Goal: Information Seeking & Learning: Learn about a topic

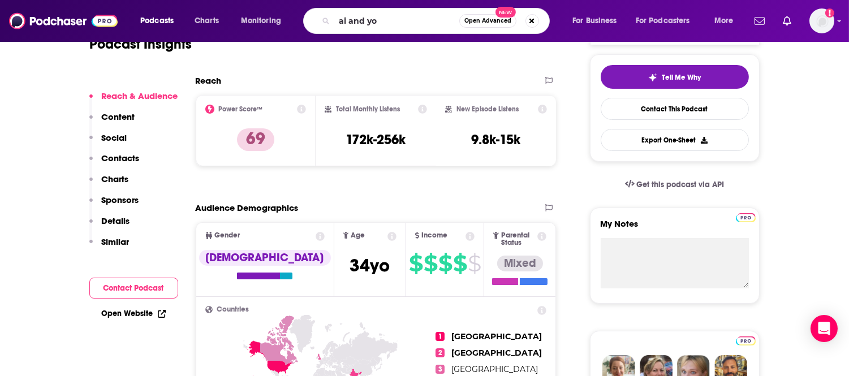
type input "ai and you"
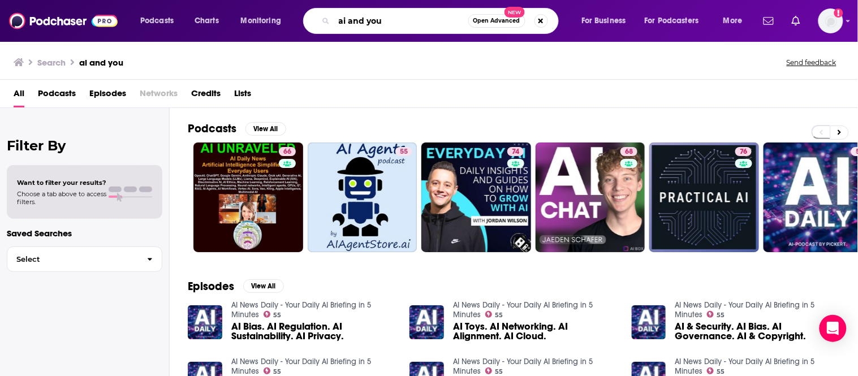
click at [413, 25] on input "ai and you" at bounding box center [401, 21] width 134 height 18
type input ""ai and you""
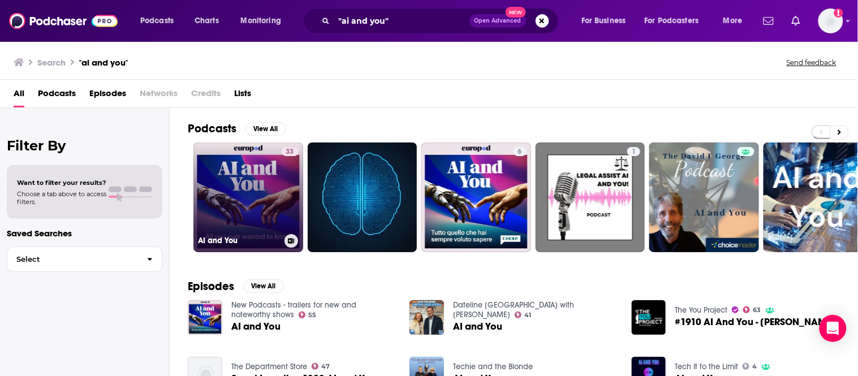
click at [240, 178] on link "33 AI and You" at bounding box center [248, 198] width 110 height 110
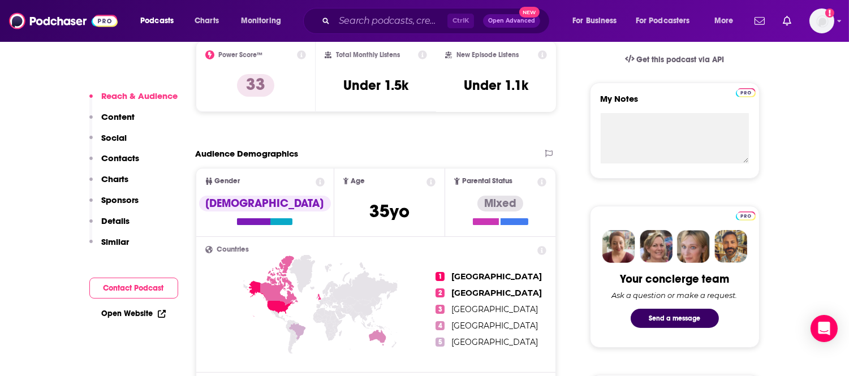
scroll to position [377, 0]
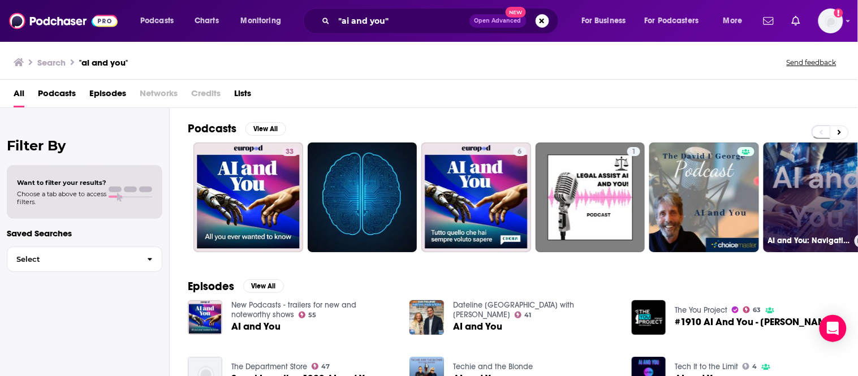
click at [827, 189] on link "AI and You: Navigating the Evolution of Artificial Intelligence in the Workplace" at bounding box center [819, 198] width 110 height 110
